Goal: Check status: Check status

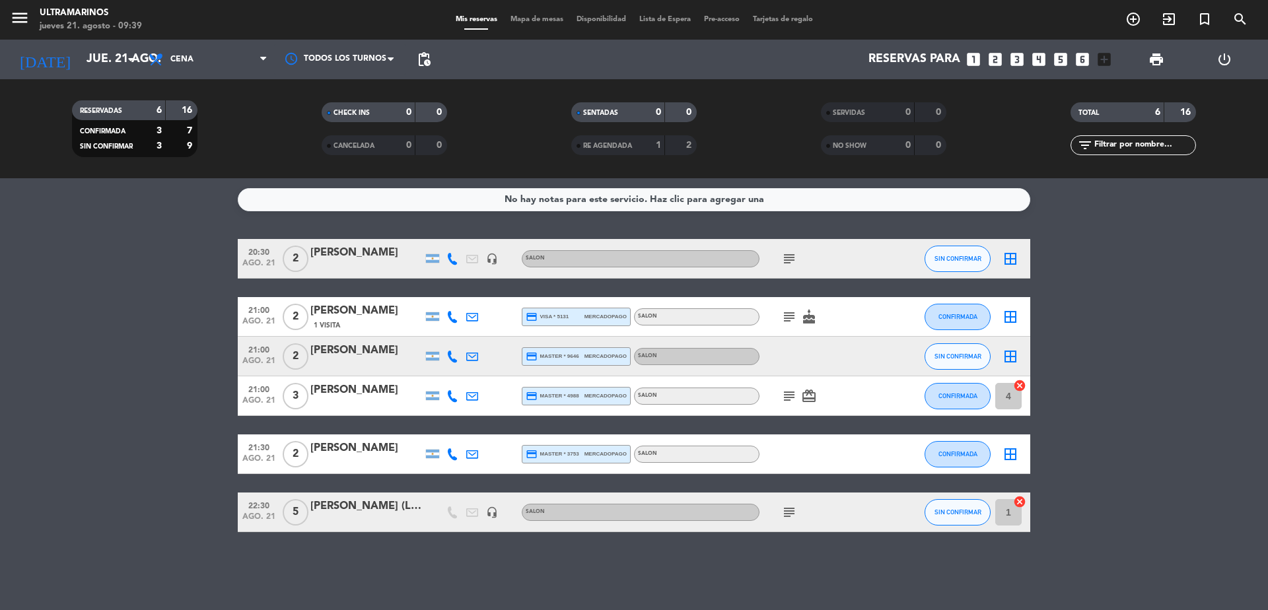
click at [1130, 365] on bookings-row "20:30 [DATE] 2 [PERSON_NAME] headset_mic SALON subject SIN CONFIRMAR border_all…" at bounding box center [634, 385] width 1268 height 293
click at [97, 52] on input "jue. 21 ago." at bounding box center [156, 59] width 153 height 26
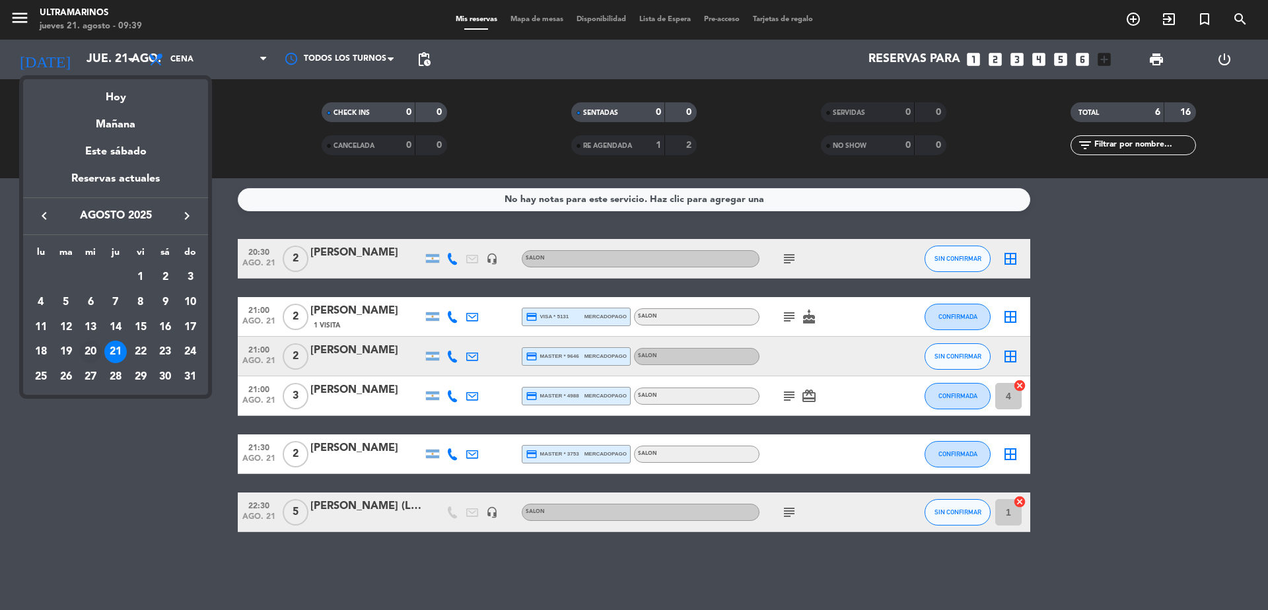
click at [86, 352] on div "20" at bounding box center [90, 352] width 22 height 22
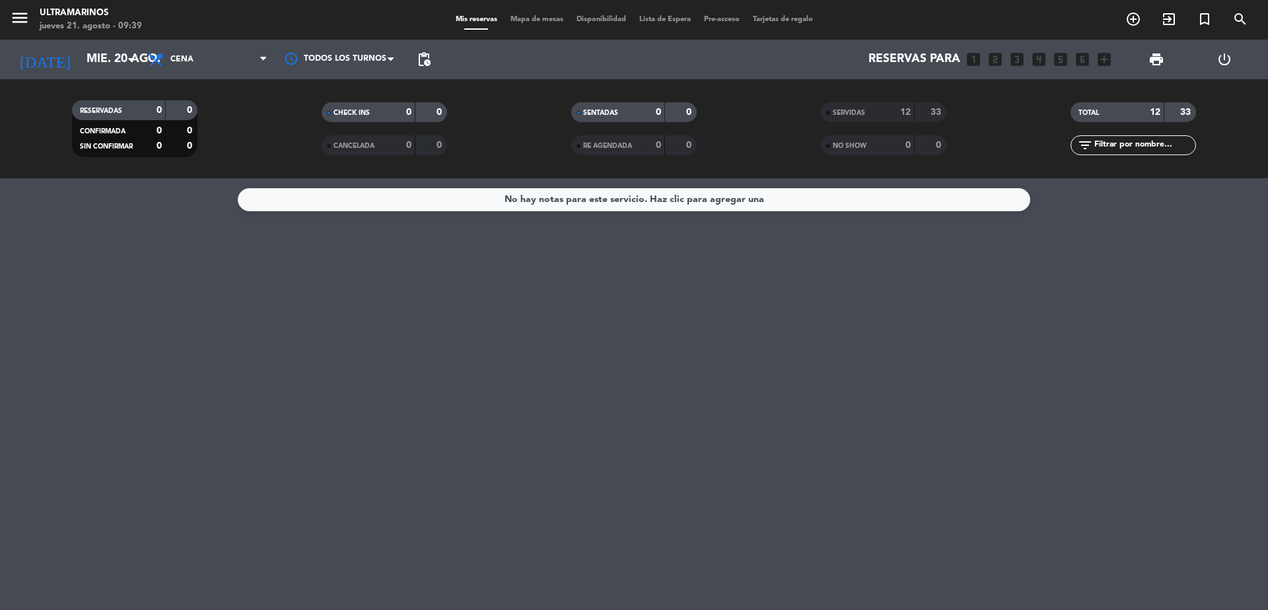
click at [1115, 121] on div "TOTAL 12 33" at bounding box center [1134, 112] width 126 height 20
click at [875, 107] on div "SERVIDAS" at bounding box center [854, 112] width 61 height 15
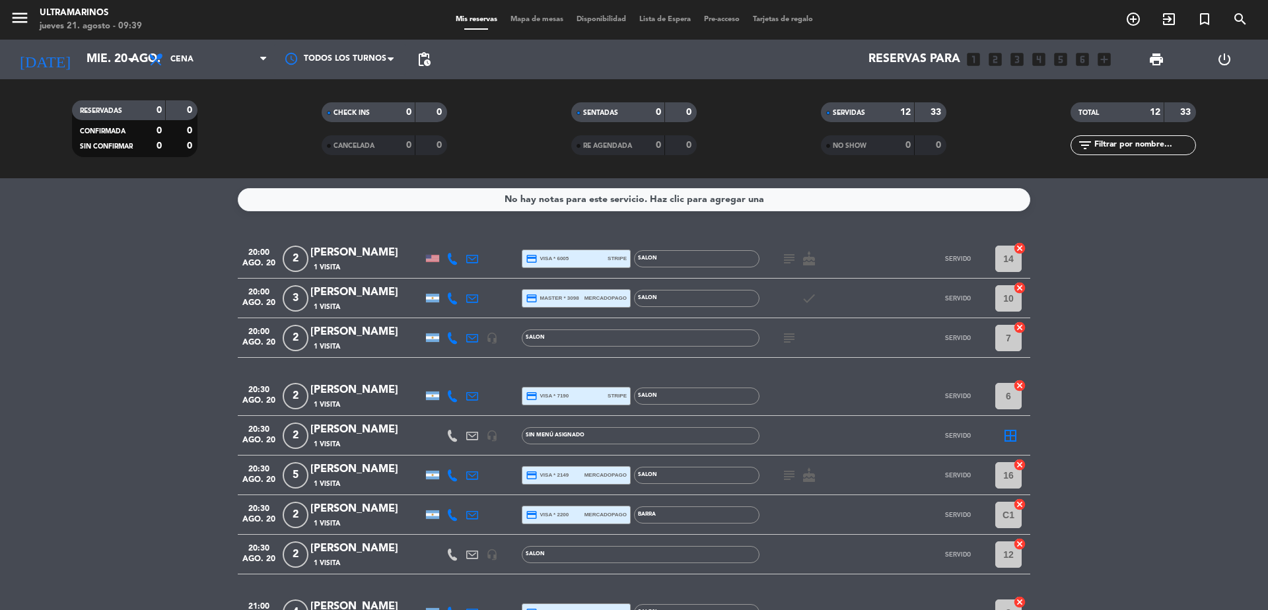
click at [790, 262] on icon "subject" at bounding box center [790, 259] width 16 height 16
click at [788, 340] on icon "subject" at bounding box center [790, 338] width 16 height 16
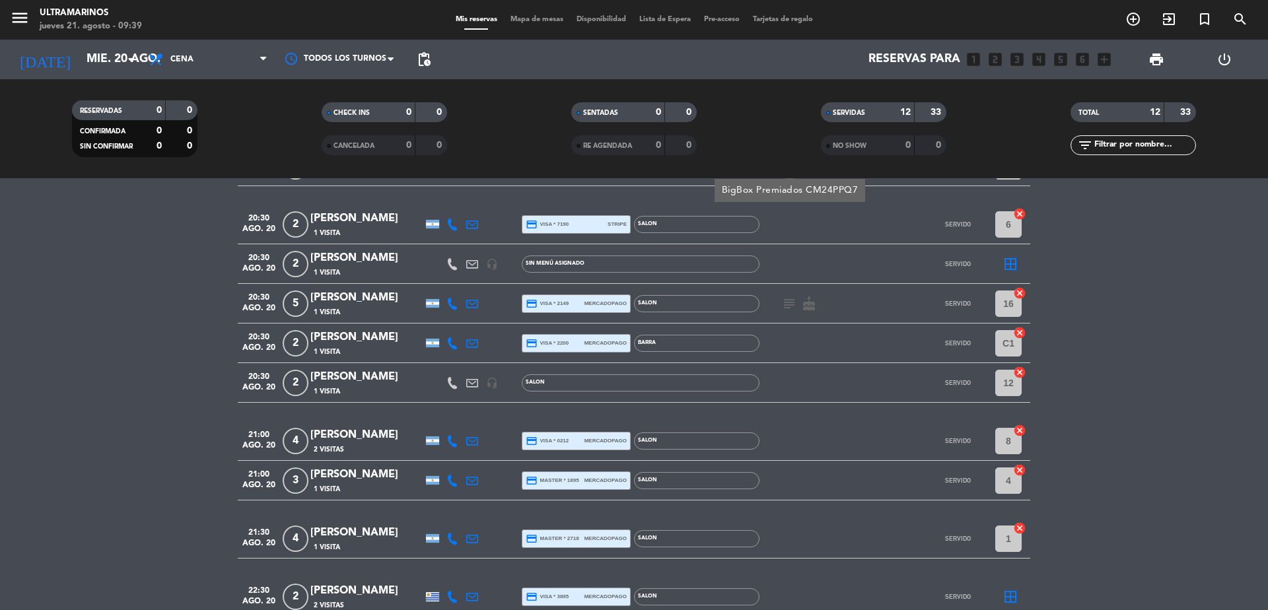
scroll to position [233, 0]
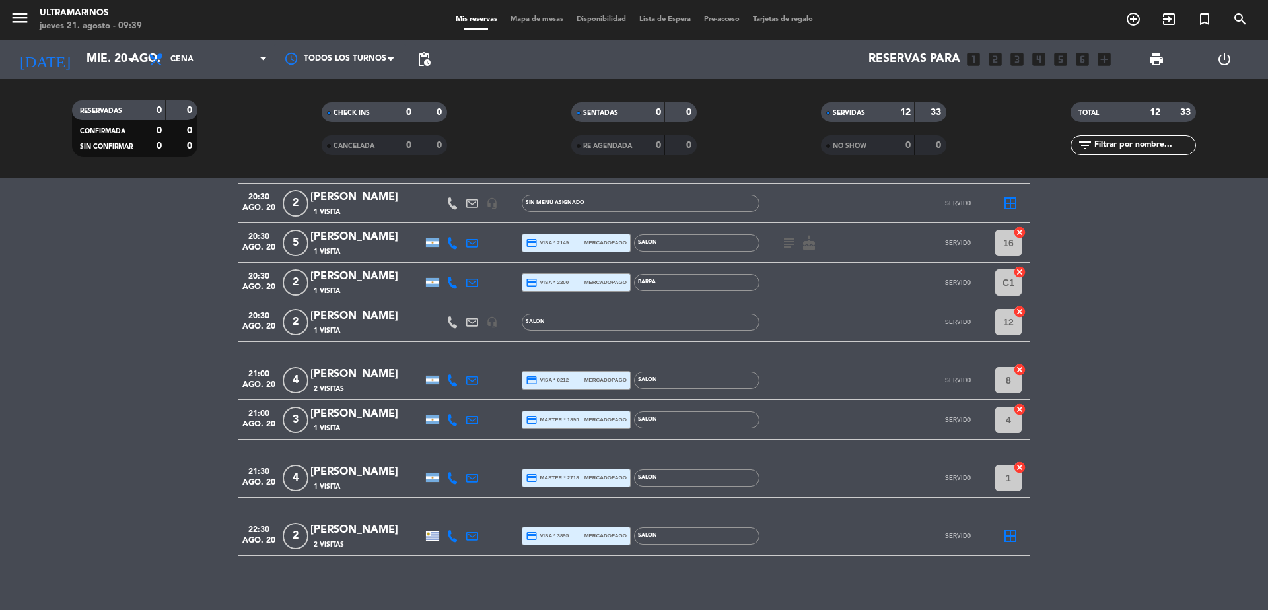
click at [788, 244] on icon "subject" at bounding box center [790, 243] width 16 height 16
click at [1139, 383] on bookings-row "20:00 [DATE] 2 [PERSON_NAME] 1 Visita credit_card visa * 6005 stripe SALON subj…" at bounding box center [634, 282] width 1268 height 550
click at [118, 56] on input "mié. 20 ago." at bounding box center [156, 59] width 153 height 26
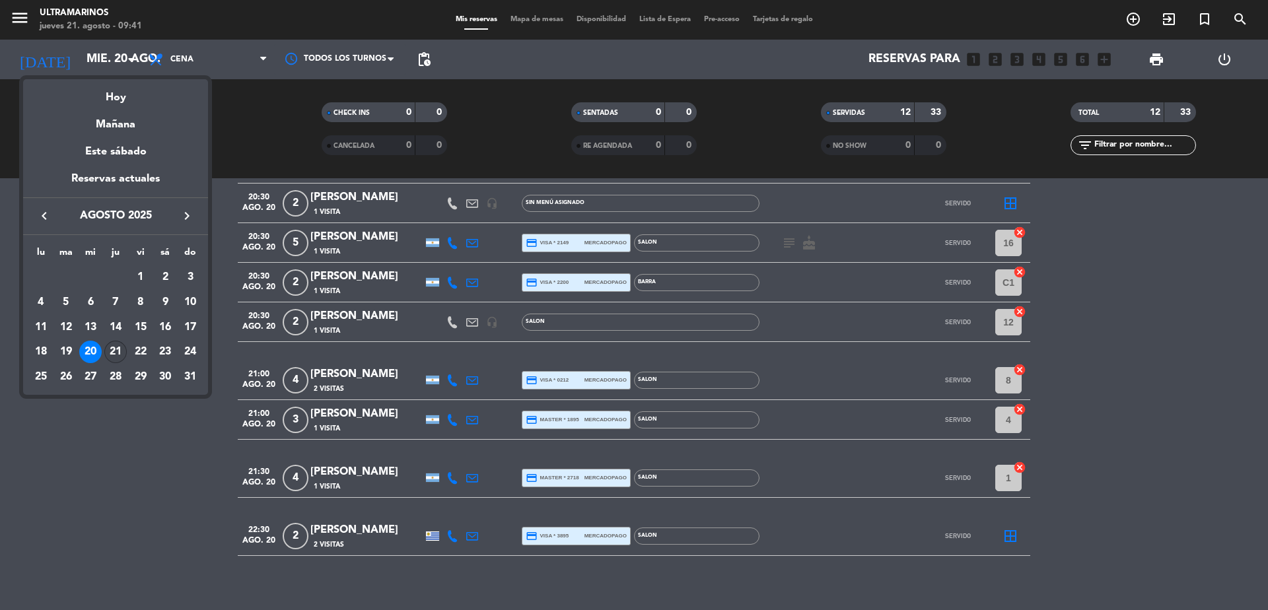
click at [120, 351] on div "21" at bounding box center [115, 352] width 22 height 22
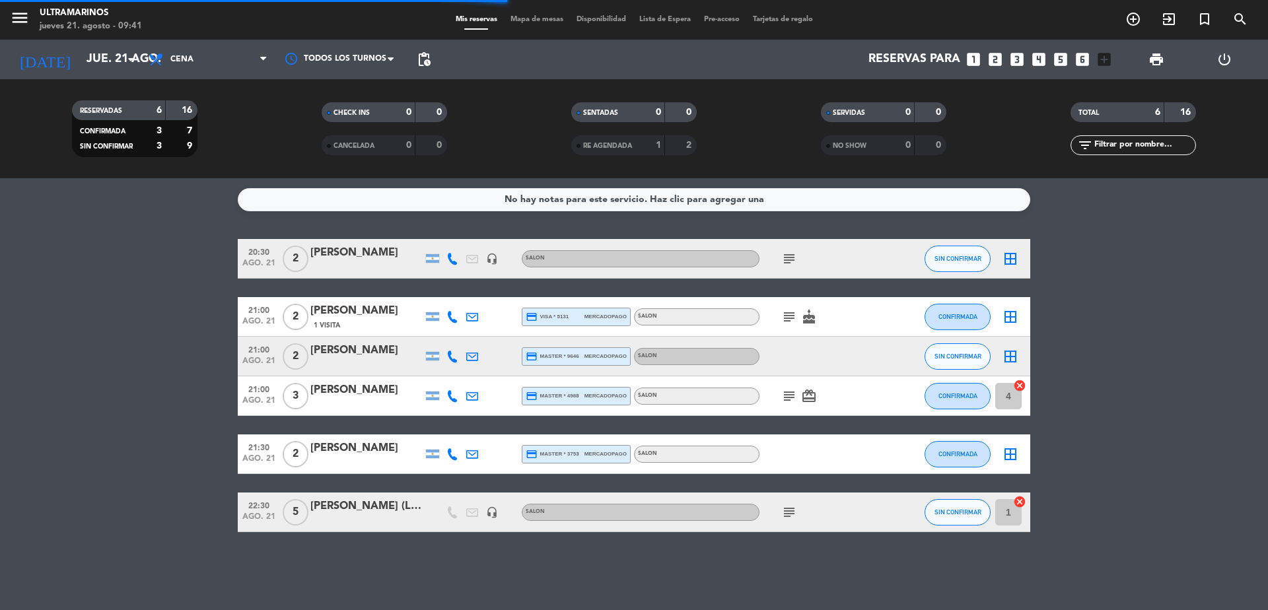
scroll to position [0, 0]
click at [791, 509] on icon "subject" at bounding box center [790, 513] width 16 height 16
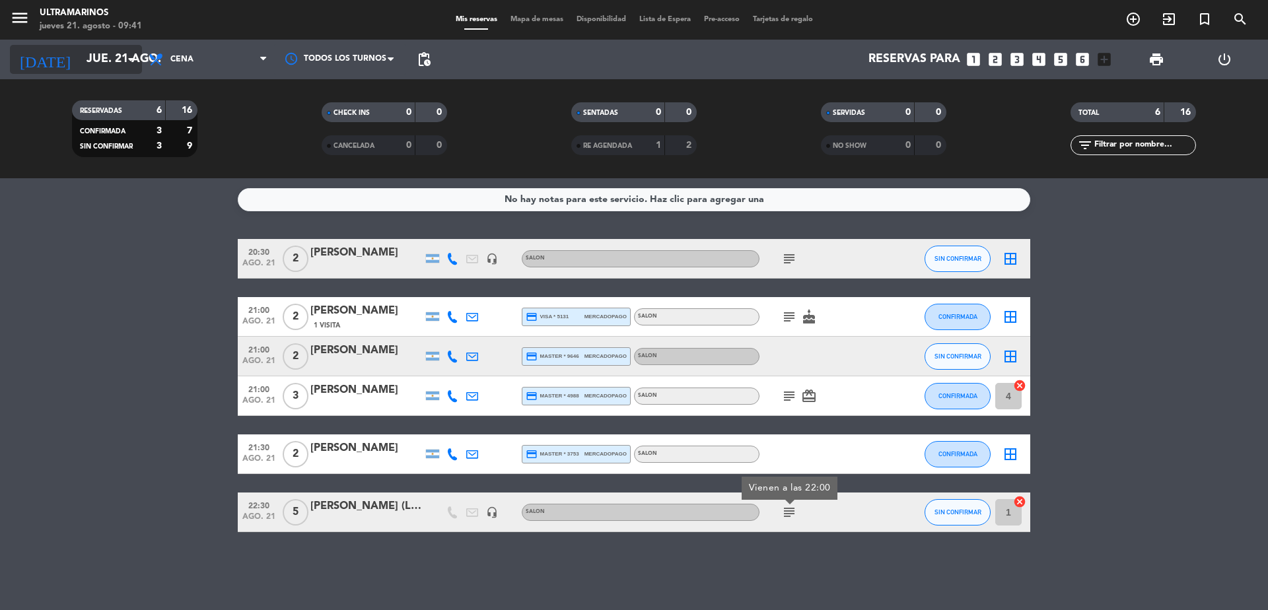
click at [128, 61] on icon "arrow_drop_down" at bounding box center [131, 60] width 16 height 16
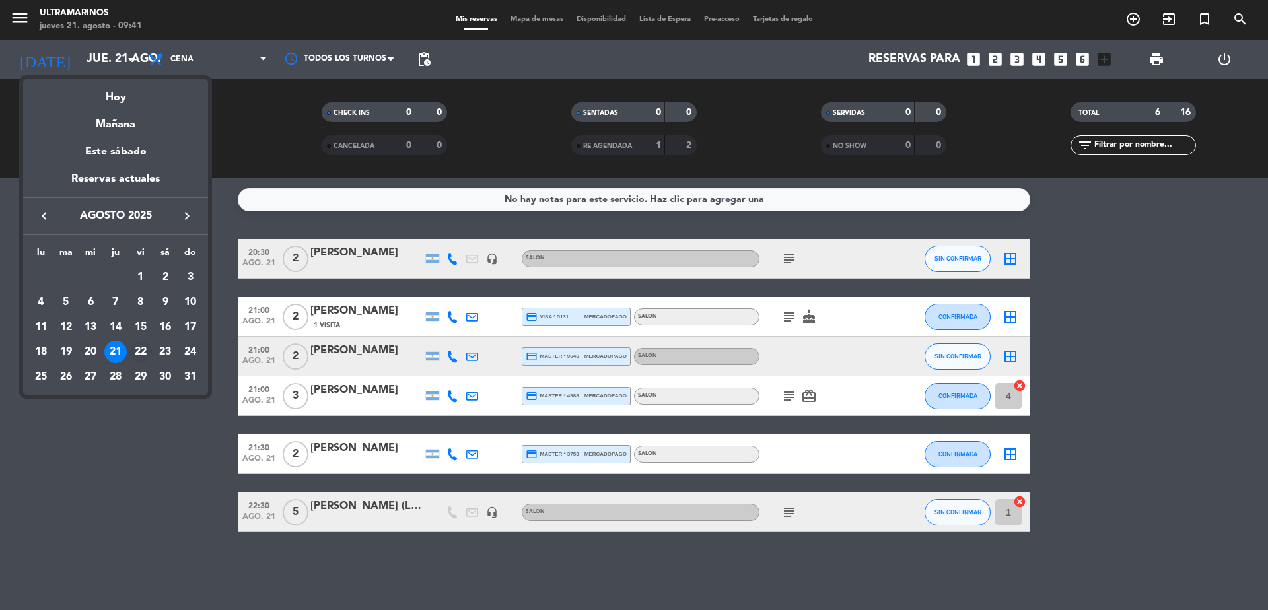
click at [140, 349] on div "22" at bounding box center [140, 352] width 22 height 22
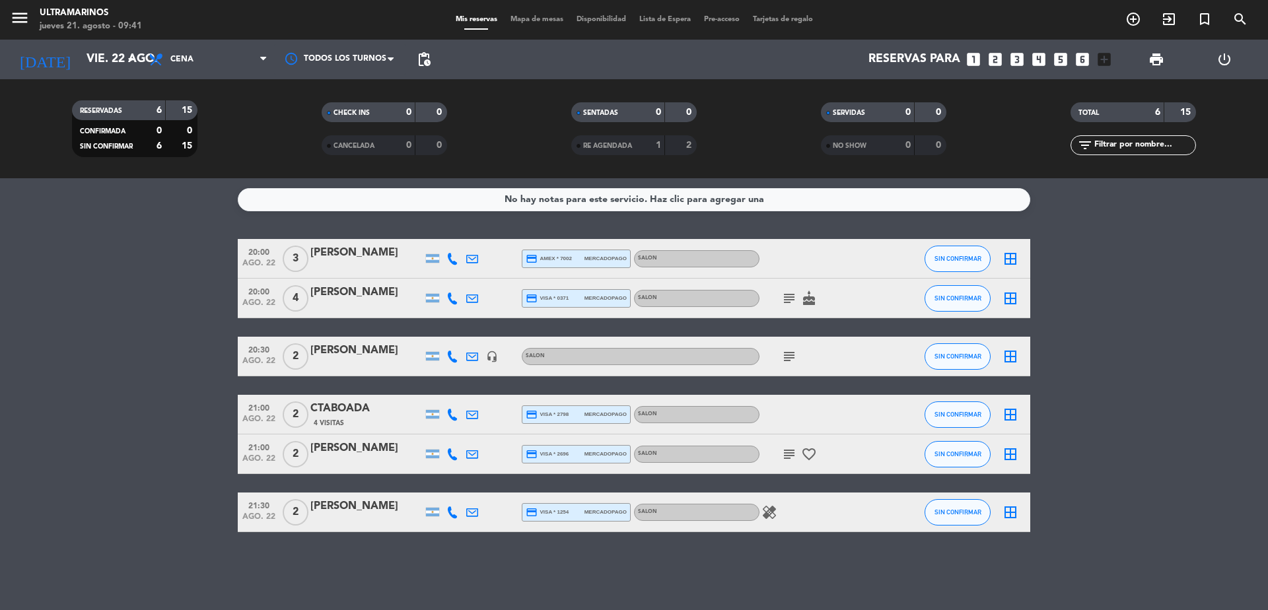
click at [793, 297] on icon "subject" at bounding box center [790, 299] width 16 height 16
click at [790, 359] on icon "subject" at bounding box center [790, 357] width 16 height 16
click at [791, 455] on icon "subject" at bounding box center [790, 455] width 16 height 16
click at [98, 49] on input "vie. 22 ago." at bounding box center [156, 59] width 153 height 26
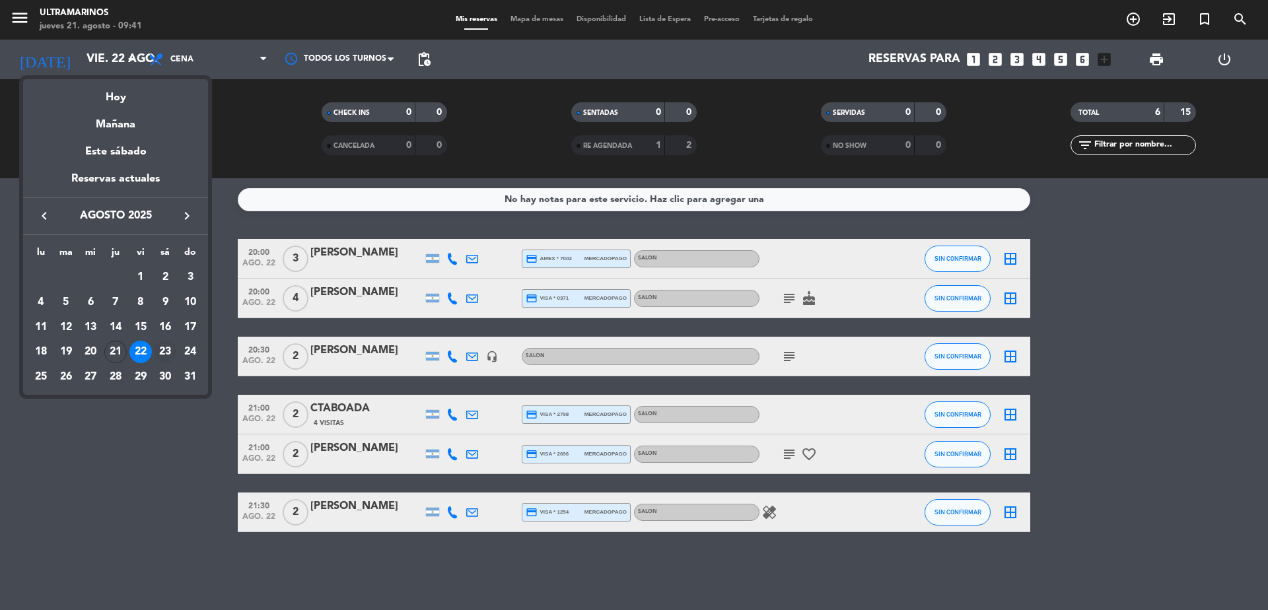
click at [163, 348] on div "23" at bounding box center [165, 352] width 22 height 22
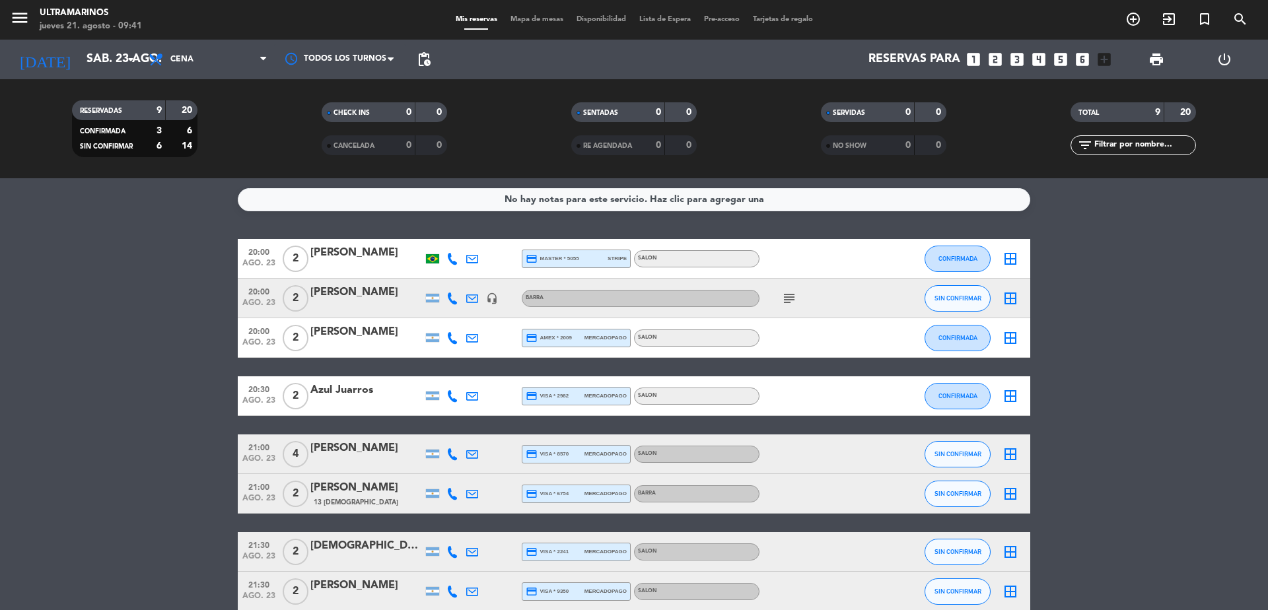
scroll to position [107, 0]
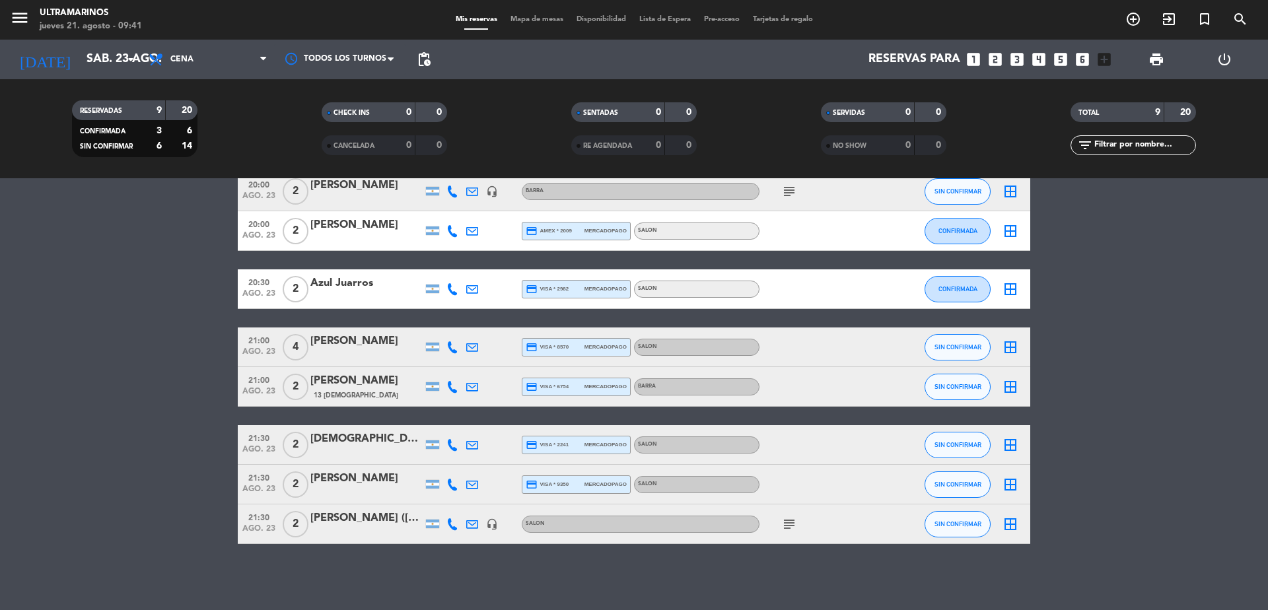
click at [791, 529] on icon "subject" at bounding box center [790, 525] width 16 height 16
click at [1150, 449] on bookings-row "20:00 [DATE] 2 [PERSON_NAME] credit_card master * 5055 stripe SALON CONFIRMADA …" at bounding box center [634, 338] width 1268 height 412
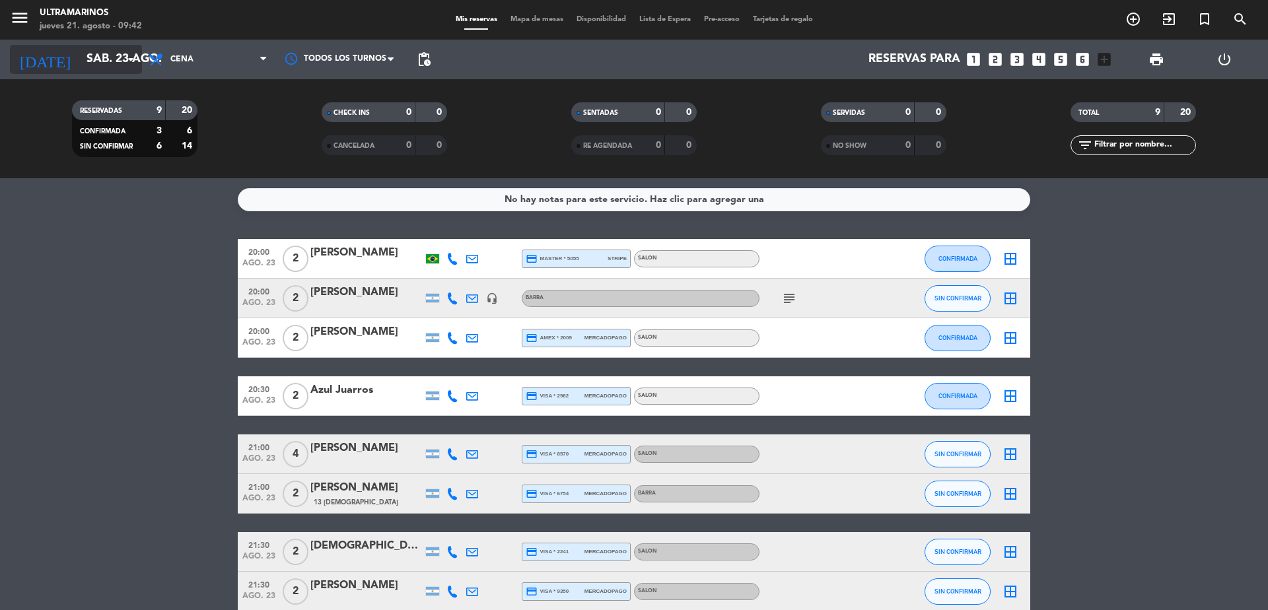
click at [128, 71] on input "sáb. 23 ago." at bounding box center [156, 59] width 153 height 26
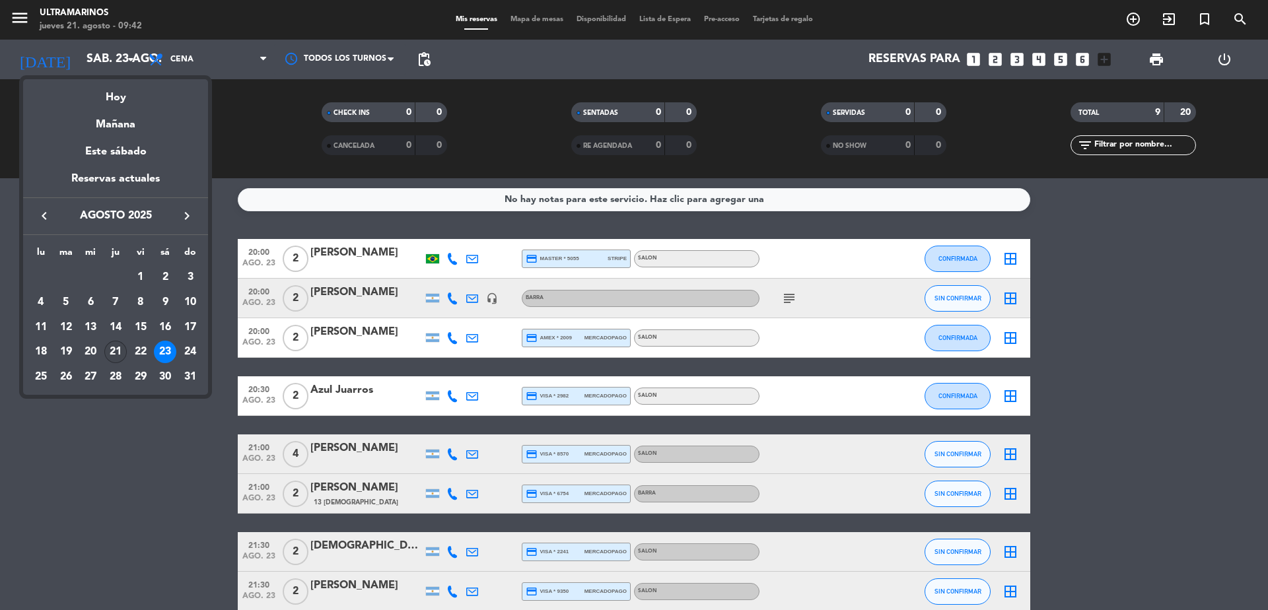
click at [118, 349] on div "21" at bounding box center [115, 352] width 22 height 22
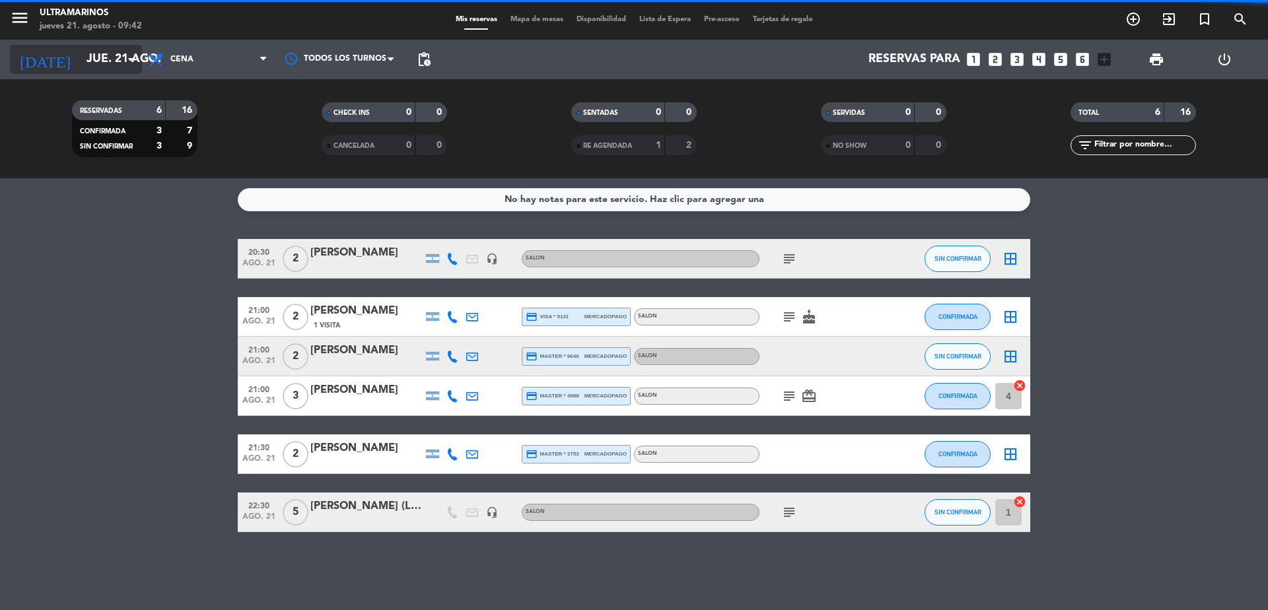
click at [104, 61] on input "jue. 21 ago." at bounding box center [156, 59] width 153 height 26
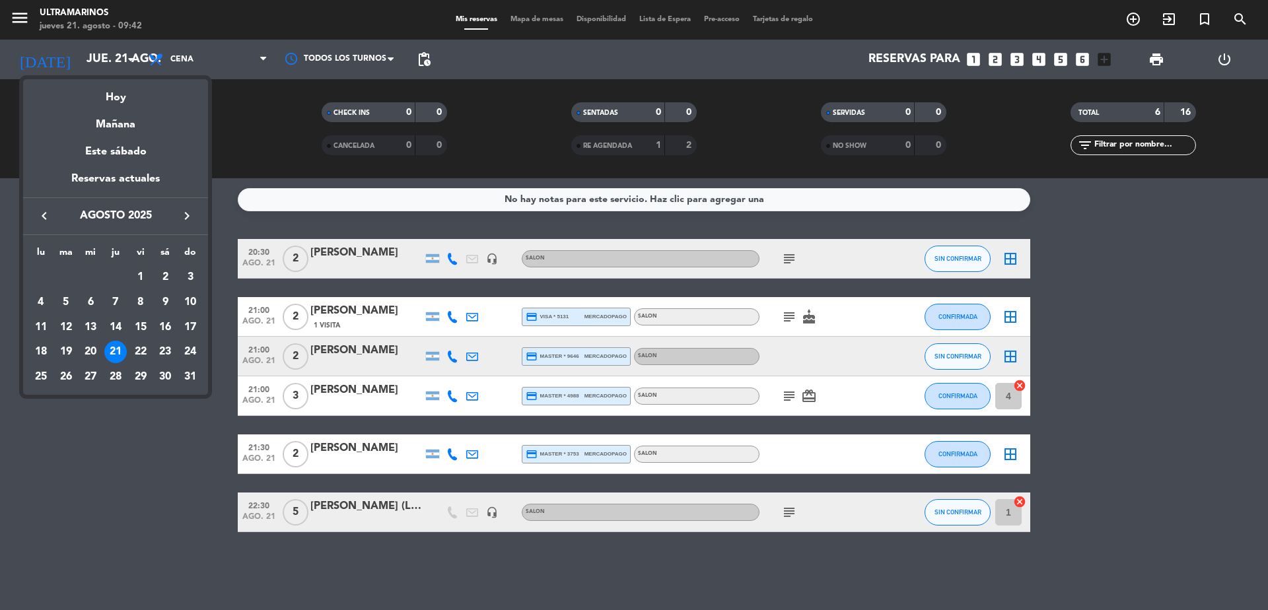
click at [170, 60] on div at bounding box center [634, 305] width 1268 height 610
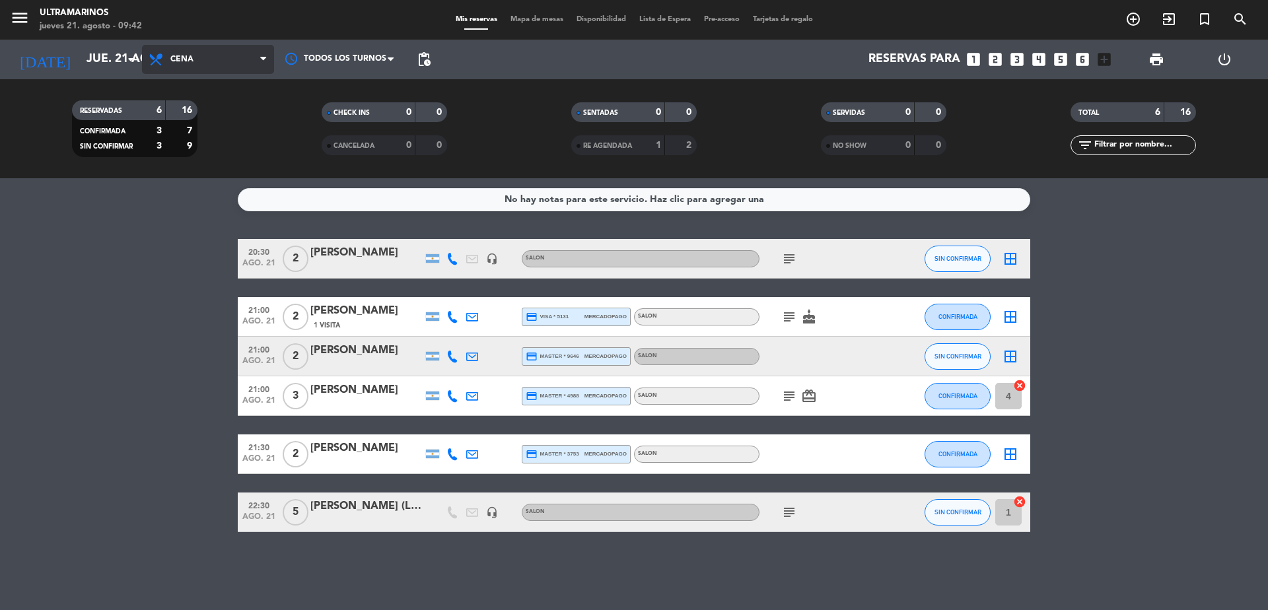
click at [184, 55] on span "Cena" at bounding box center [181, 59] width 23 height 9
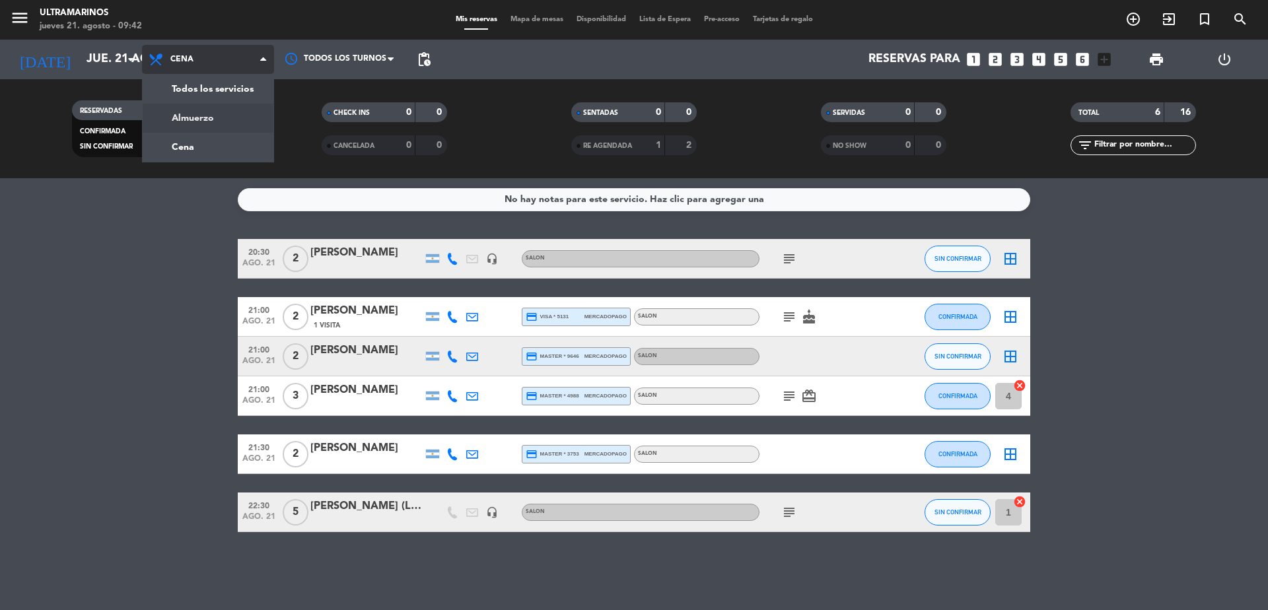
click at [197, 117] on div "menu Ultramarinos [DATE] 21. agosto - 09:42 Mis reservas Mapa de mesas Disponib…" at bounding box center [634, 89] width 1268 height 178
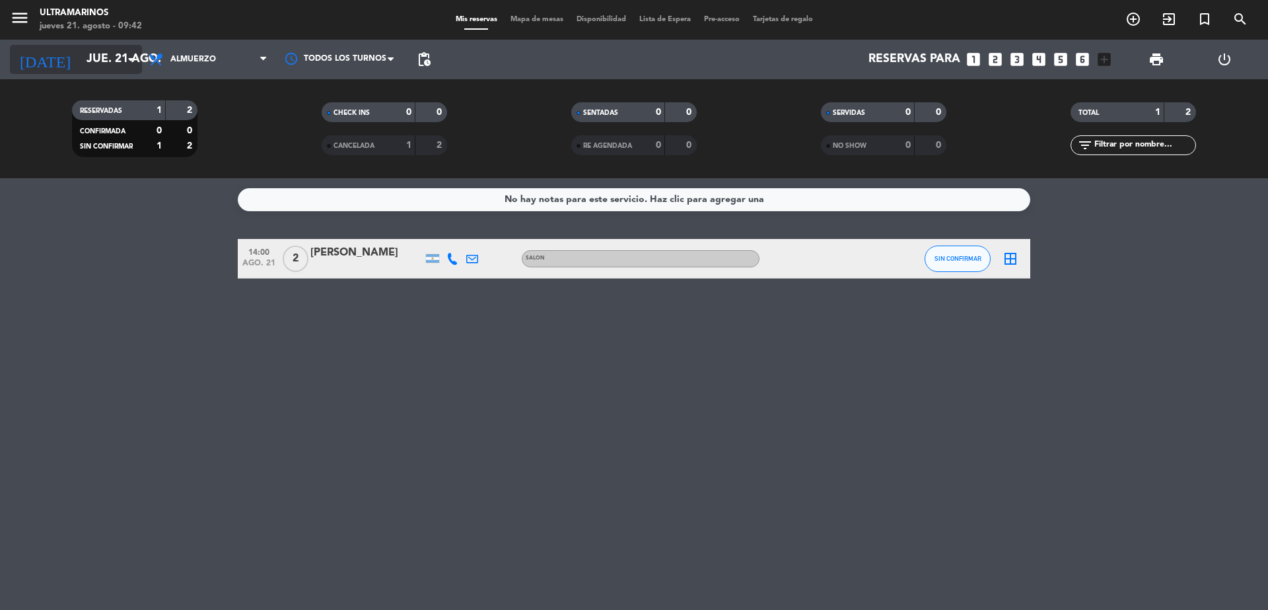
click at [80, 61] on input "jue. 21 ago." at bounding box center [156, 59] width 153 height 26
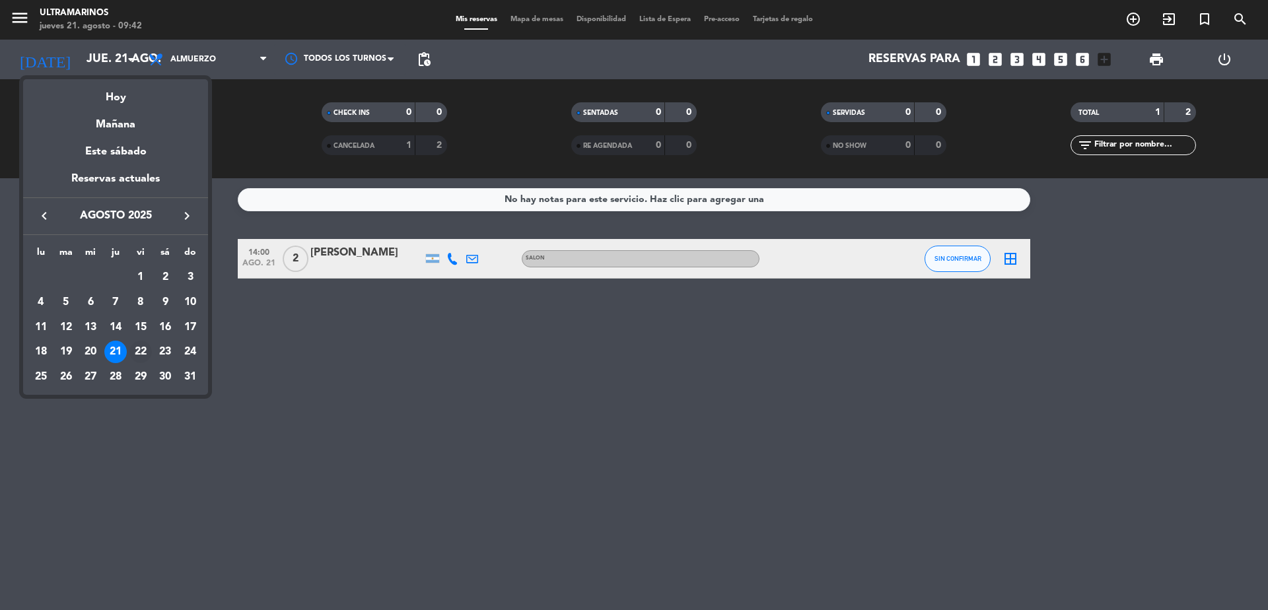
click at [141, 352] on div "22" at bounding box center [140, 352] width 22 height 22
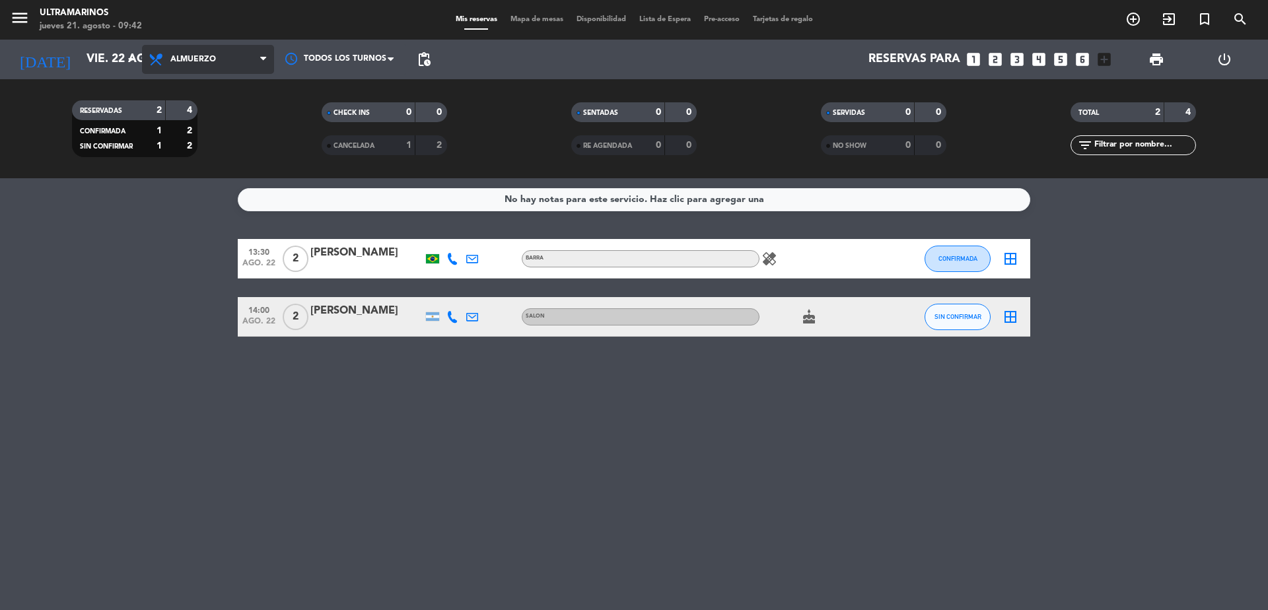
click at [194, 57] on span "Almuerzo" at bounding box center [193, 59] width 46 height 9
click at [122, 346] on div "No hay notas para este servicio. Haz clic para agregar una 13:30 [DATE] 2 Aby A…" at bounding box center [634, 394] width 1268 height 432
click at [81, 54] on input "vie. 22 ago." at bounding box center [156, 59] width 153 height 26
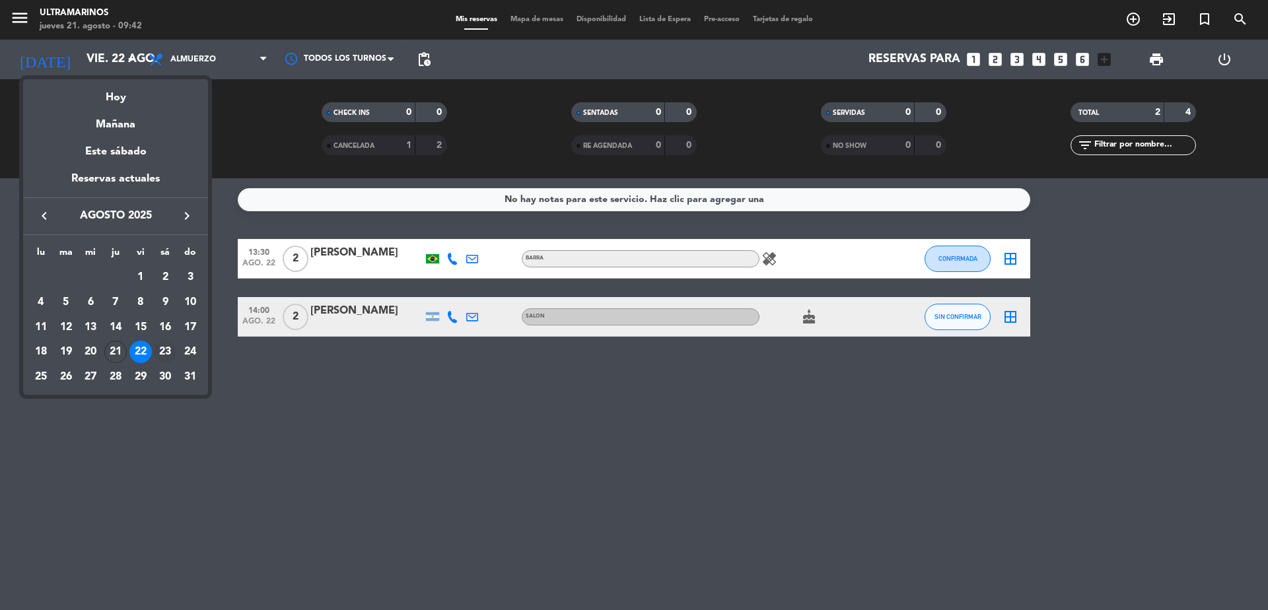
click at [162, 350] on div "23" at bounding box center [165, 352] width 22 height 22
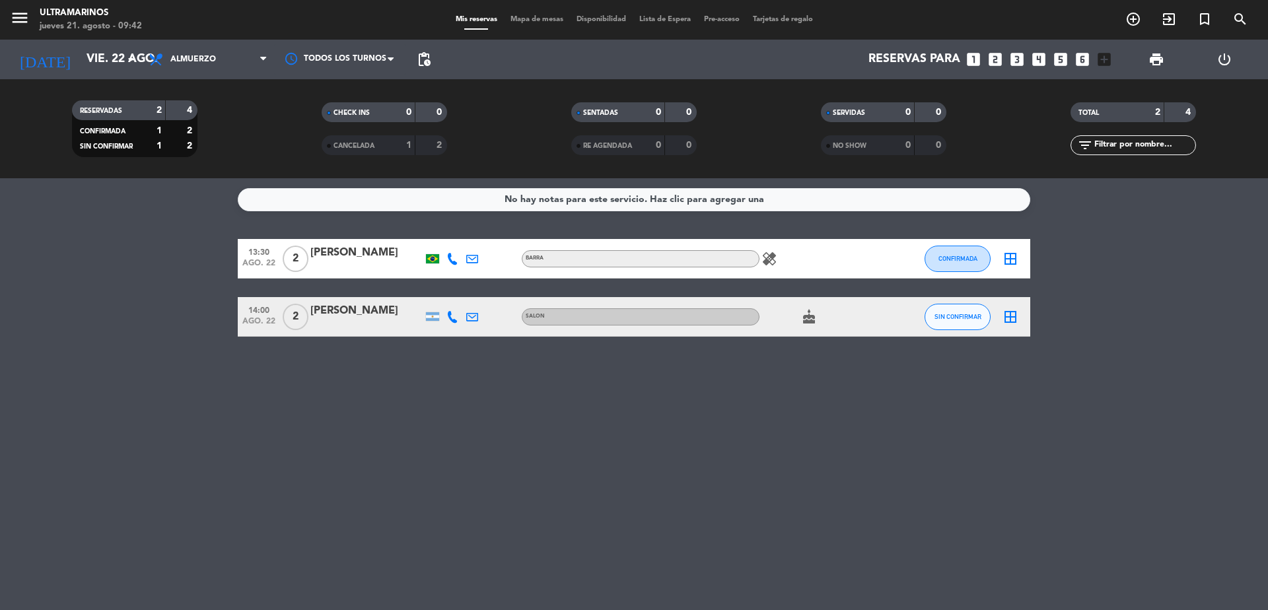
type input "sáb. 23 ago."
